Goal: Transaction & Acquisition: Obtain resource

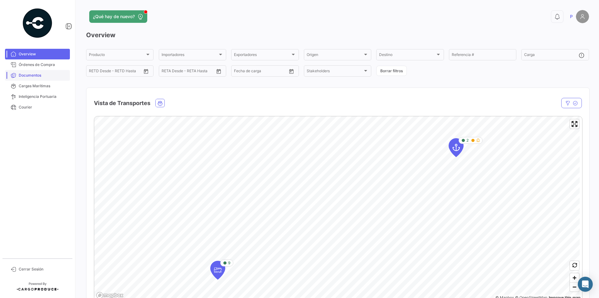
click at [29, 76] on span "Documentos" at bounding box center [43, 75] width 49 height 6
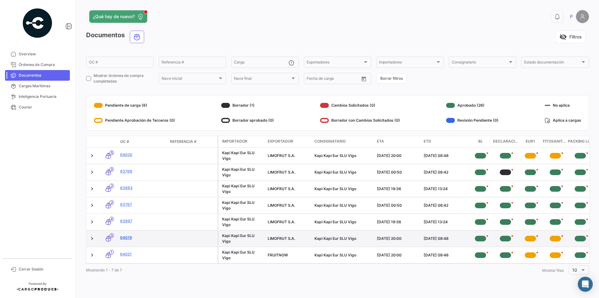
click at [128, 236] on link "64019" at bounding box center [142, 237] width 45 height 6
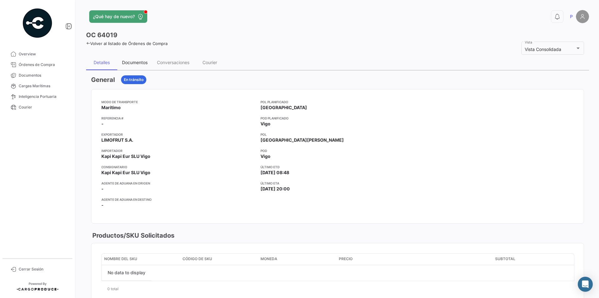
click at [142, 64] on div "Documentos" at bounding box center [135, 62] width 26 height 5
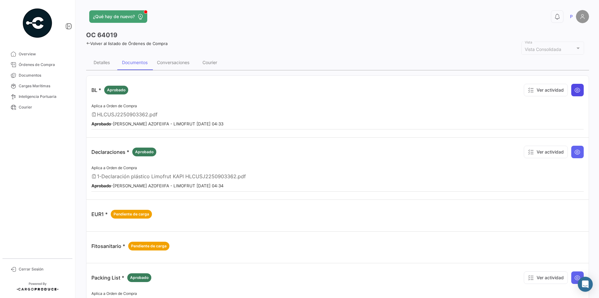
click at [575, 89] on icon at bounding box center [578, 90] width 6 height 6
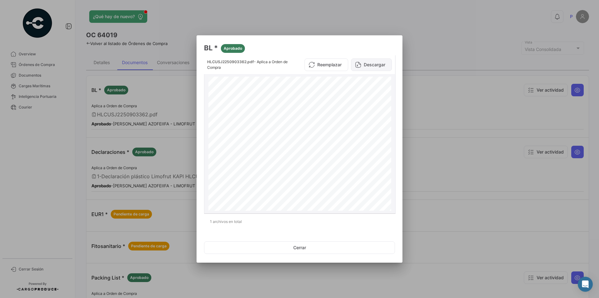
click at [382, 64] on button "Descargar" at bounding box center [371, 64] width 41 height 12
click at [294, 252] on button "Cerrar" at bounding box center [299, 247] width 191 height 12
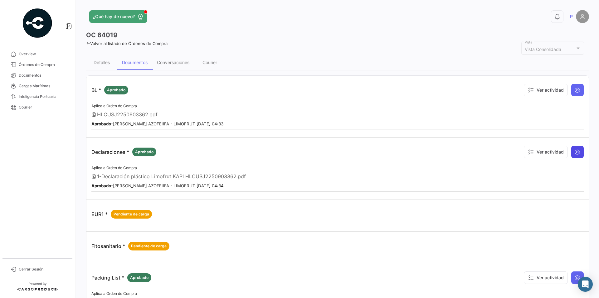
click at [575, 154] on icon at bounding box center [578, 152] width 6 height 6
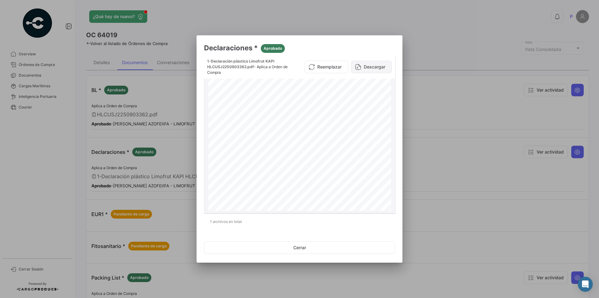
click at [378, 69] on button "Descargar" at bounding box center [371, 67] width 41 height 12
click at [308, 249] on button "Cerrar" at bounding box center [299, 247] width 191 height 12
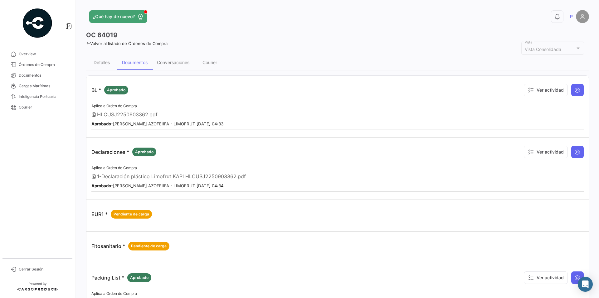
scroll to position [63, 0]
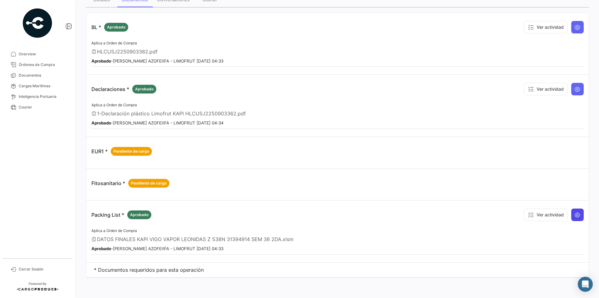
click at [577, 215] on icon at bounding box center [578, 214] width 6 height 6
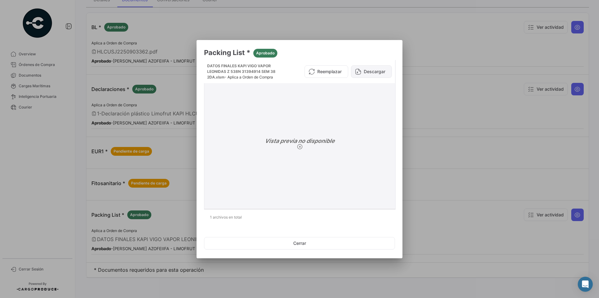
click at [387, 76] on button "Descargar" at bounding box center [371, 71] width 41 height 12
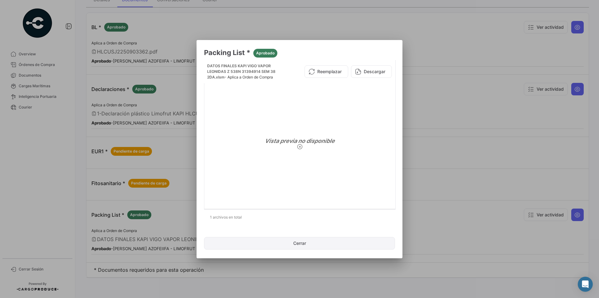
click at [341, 242] on button "Cerrar" at bounding box center [299, 243] width 191 height 12
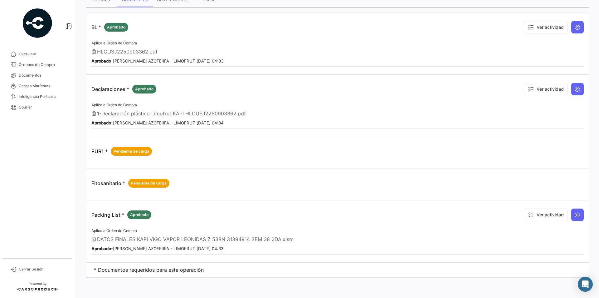
scroll to position [0, 0]
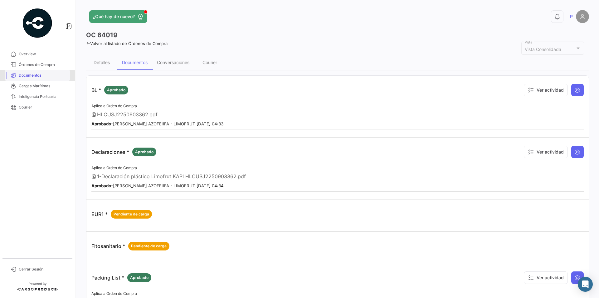
click at [30, 76] on span "Documentos" at bounding box center [43, 75] width 49 height 6
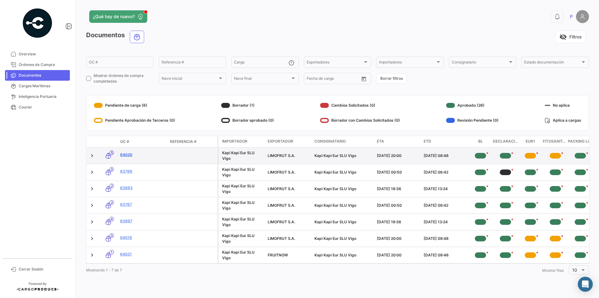
click at [127, 154] on link "64020" at bounding box center [142, 155] width 45 height 6
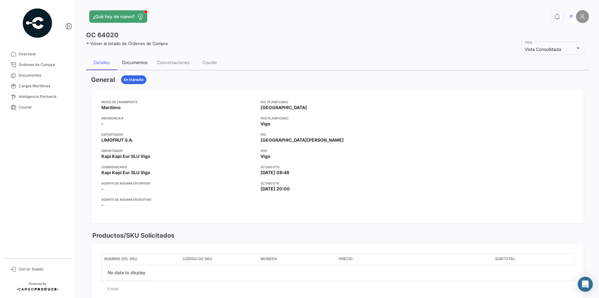
click at [140, 61] on div "Documentos" at bounding box center [135, 62] width 26 height 5
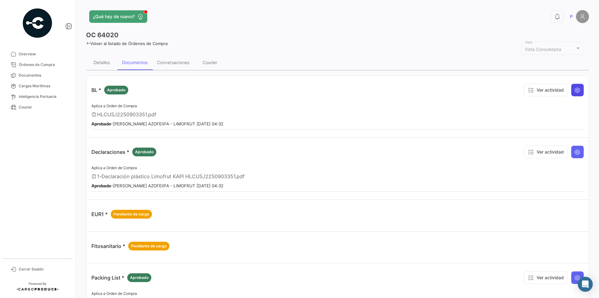
click at [576, 90] on icon at bounding box center [578, 90] width 6 height 6
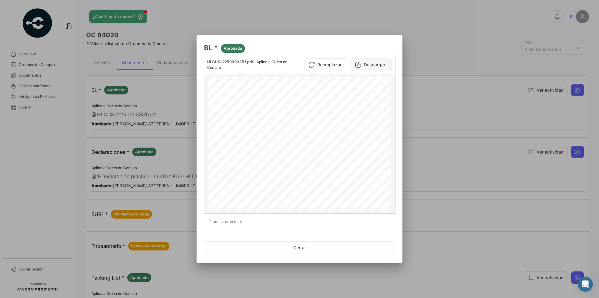
click at [361, 64] on icon at bounding box center [358, 65] width 6 height 6
drag, startPoint x: 315, startPoint y: 250, endPoint x: 318, endPoint y: 247, distance: 4.0
click at [315, 250] on button "Cerrar" at bounding box center [299, 247] width 191 height 12
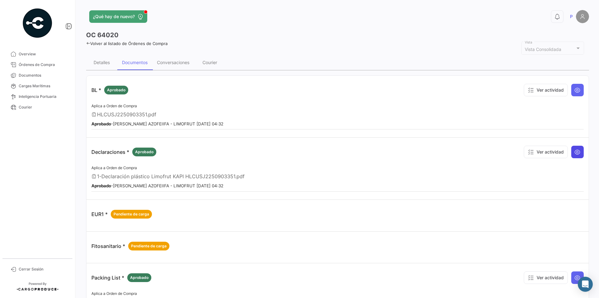
click at [577, 155] on icon at bounding box center [578, 152] width 6 height 6
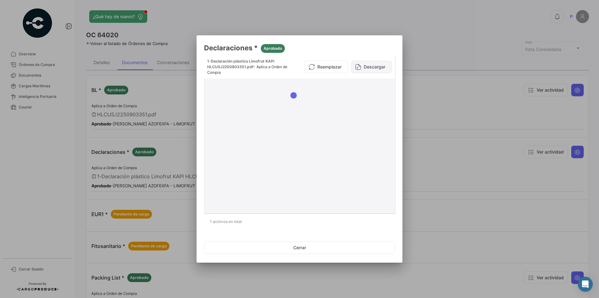
click at [372, 70] on button "Descargar" at bounding box center [371, 67] width 41 height 12
click at [294, 243] on button "Cerrar" at bounding box center [299, 247] width 191 height 12
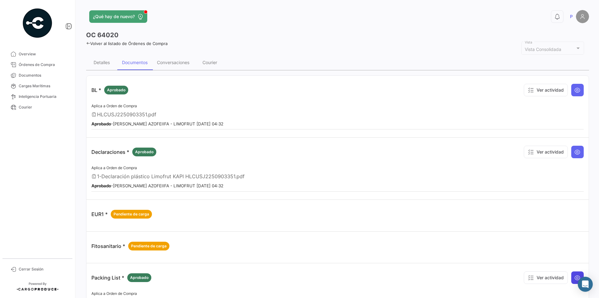
click at [575, 275] on icon at bounding box center [578, 277] width 6 height 6
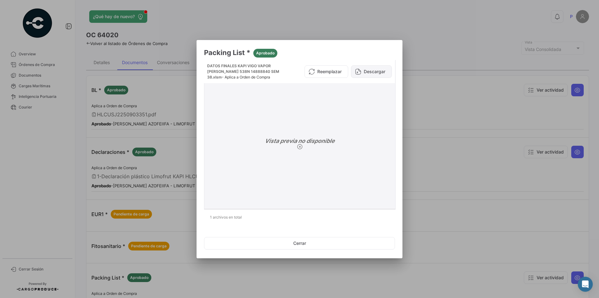
click at [377, 75] on button "Descargar" at bounding box center [371, 71] width 41 height 12
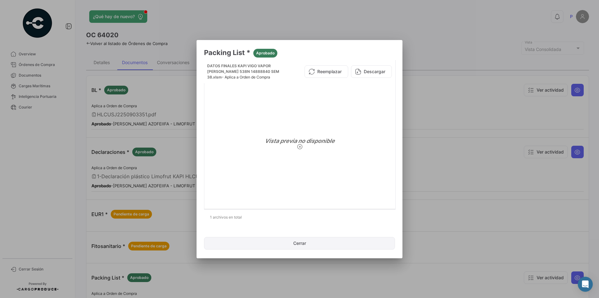
drag, startPoint x: 295, startPoint y: 230, endPoint x: 298, endPoint y: 238, distance: 8.3
click at [295, 231] on app-document-viewer-popup "Packing List * Aprobado DATOS FINALES KAPI VIGO VAPOR LEONIDAS Z 538N 14888840 …" at bounding box center [299, 150] width 191 height 206
drag, startPoint x: 298, startPoint y: 238, endPoint x: 309, endPoint y: 237, distance: 11.3
click at [298, 238] on button "Cerrar" at bounding box center [299, 243] width 191 height 12
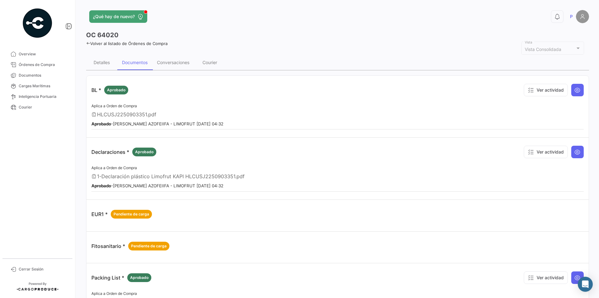
click at [309, 244] on div "Fitosanitario * Pendiente de carga" at bounding box center [337, 245] width 493 height 19
click at [44, 77] on span "Documentos" at bounding box center [43, 75] width 49 height 6
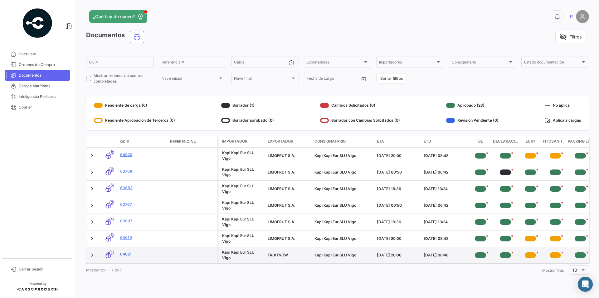
click at [131, 253] on link "64021" at bounding box center [142, 254] width 45 height 6
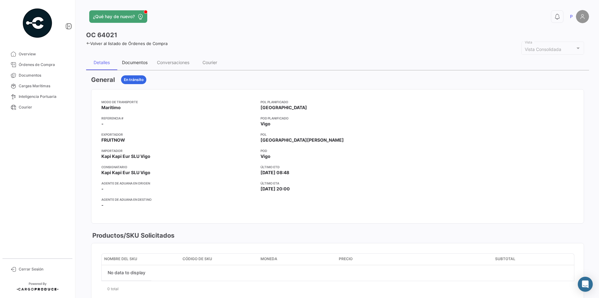
click at [136, 65] on div "Documentos" at bounding box center [135, 62] width 26 height 5
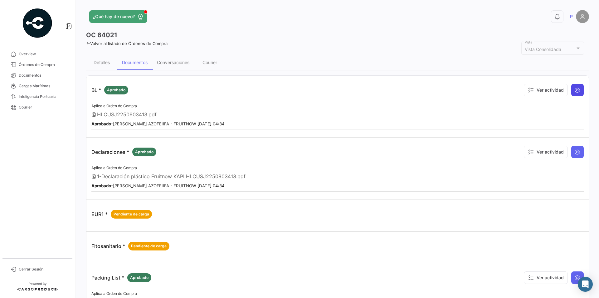
click at [575, 90] on icon at bounding box center [578, 90] width 6 height 6
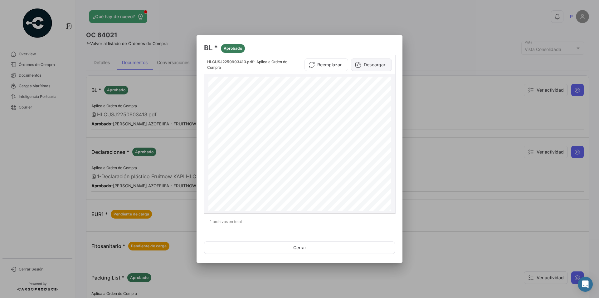
click at [370, 67] on button "Descargar" at bounding box center [371, 64] width 41 height 12
click at [338, 247] on button "Cerrar" at bounding box center [299, 247] width 191 height 12
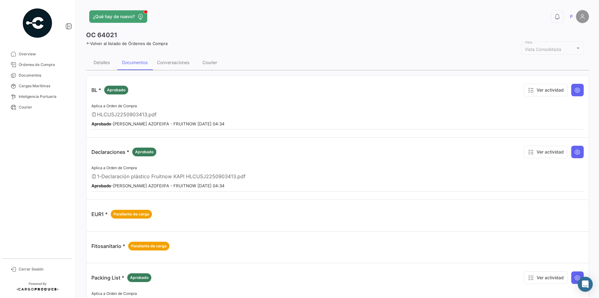
click at [358, 152] on div "Declaraciones * Aprobado Ver actividad" at bounding box center [337, 151] width 493 height 19
click at [579, 150] on button at bounding box center [578, 151] width 12 height 12
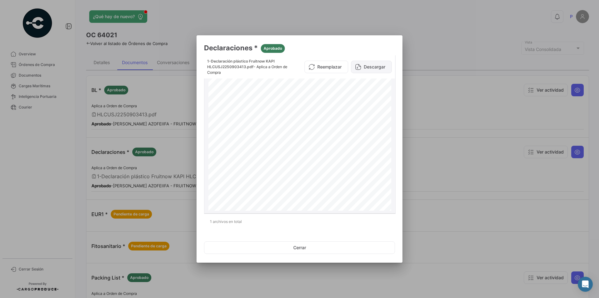
click at [376, 66] on button "Descargar" at bounding box center [371, 67] width 41 height 12
click at [329, 244] on button "Cerrar" at bounding box center [299, 247] width 191 height 12
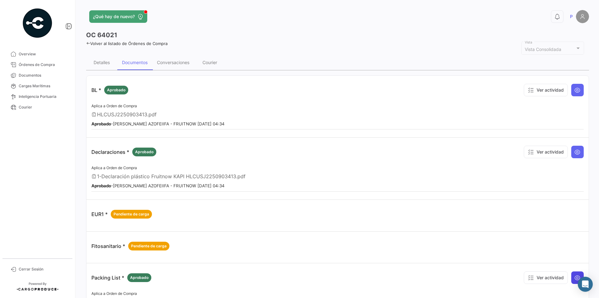
click at [575, 277] on icon at bounding box center [578, 277] width 6 height 6
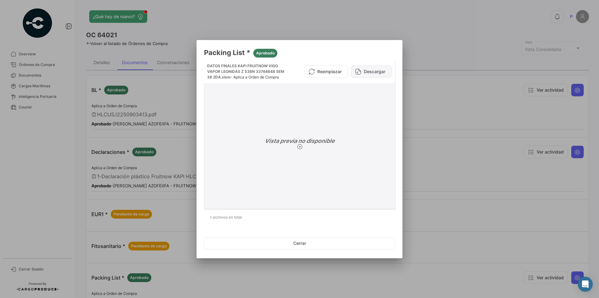
click at [367, 71] on button "Descargar" at bounding box center [371, 71] width 41 height 12
drag, startPoint x: 320, startPoint y: 244, endPoint x: 372, endPoint y: 207, distance: 63.9
click at [320, 244] on button "Cerrar" at bounding box center [299, 243] width 191 height 12
